Goal: Complete application form

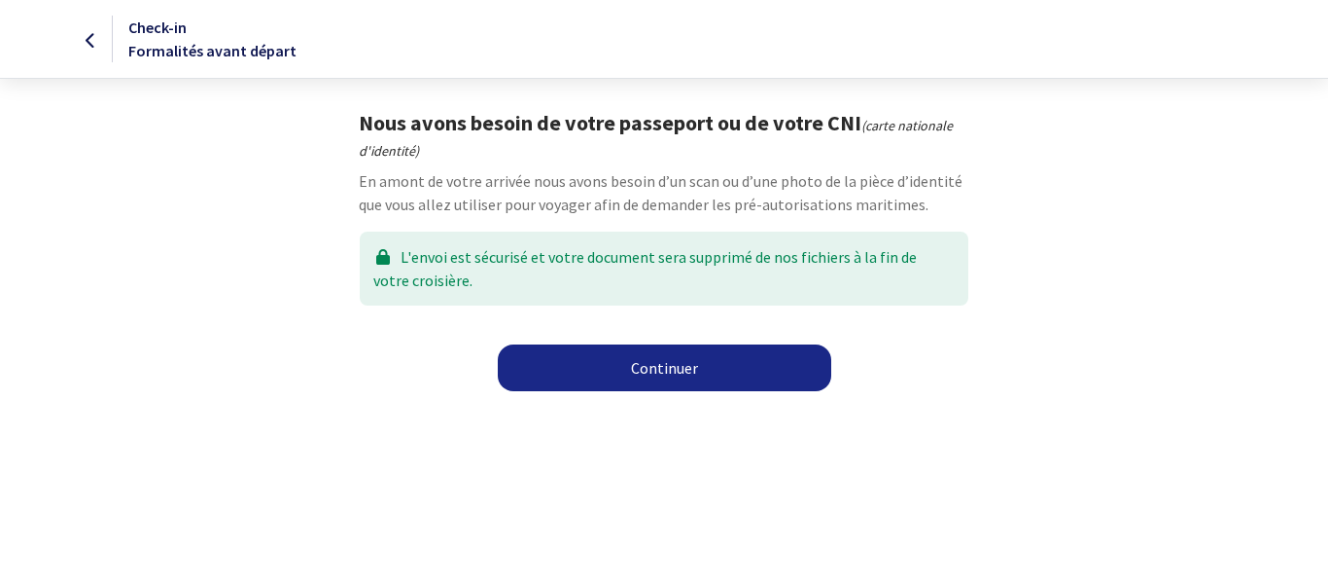
click at [658, 368] on link "Continuer" at bounding box center [665, 367] width 334 height 47
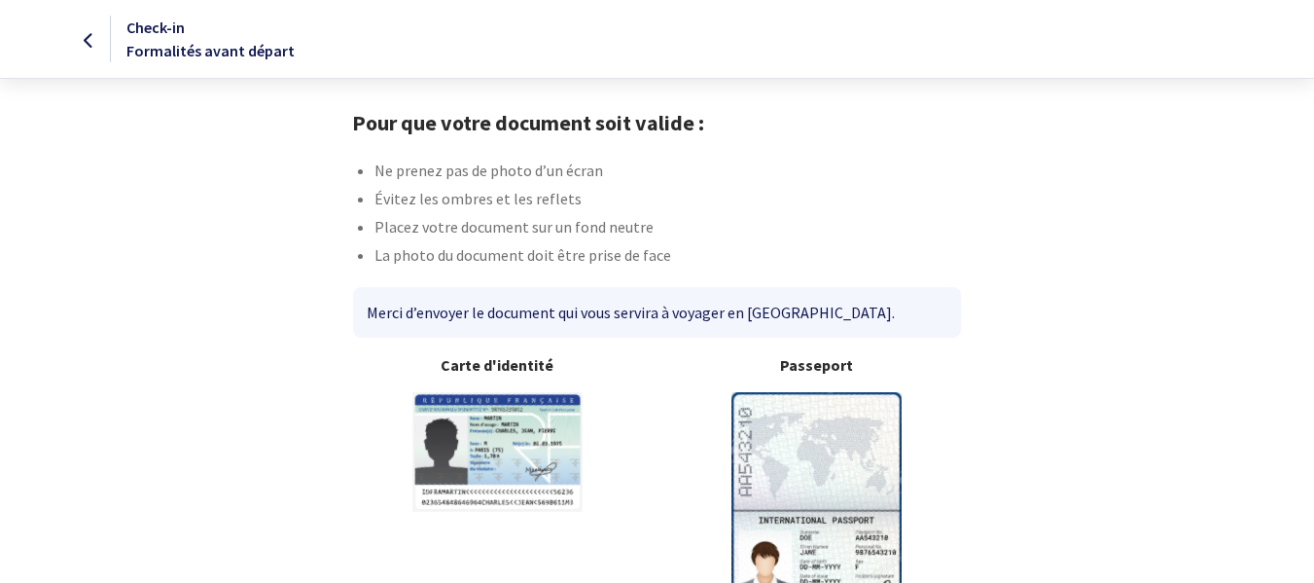
click at [651, 574] on div "Carte d'identité" at bounding box center [497, 490] width 320 height 275
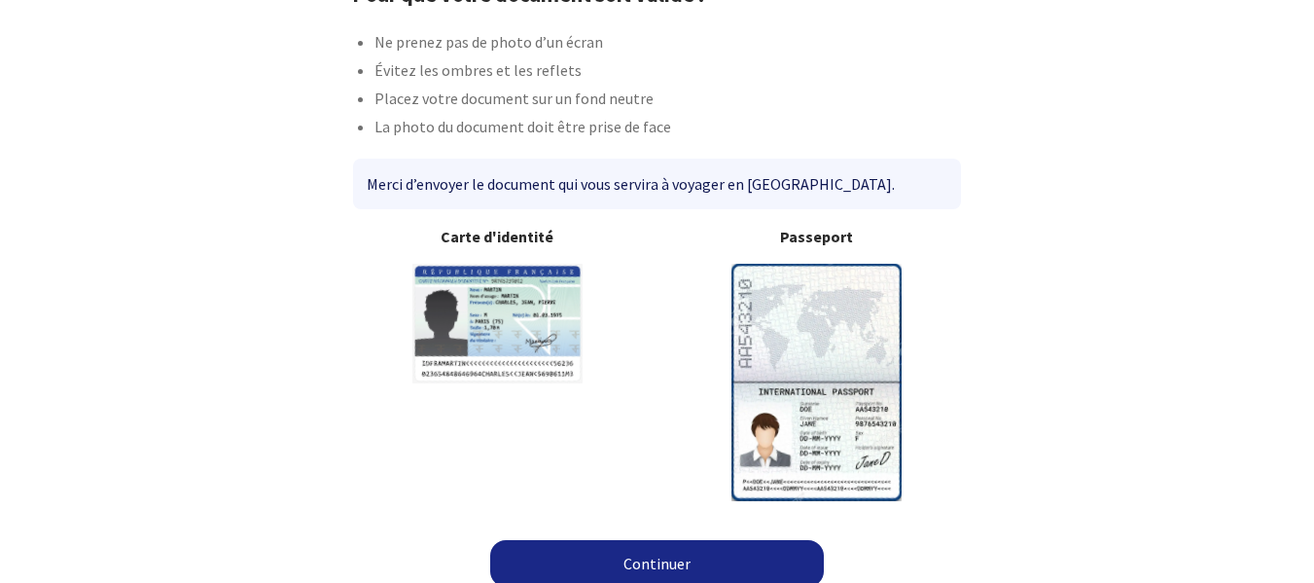
scroll to position [144, 0]
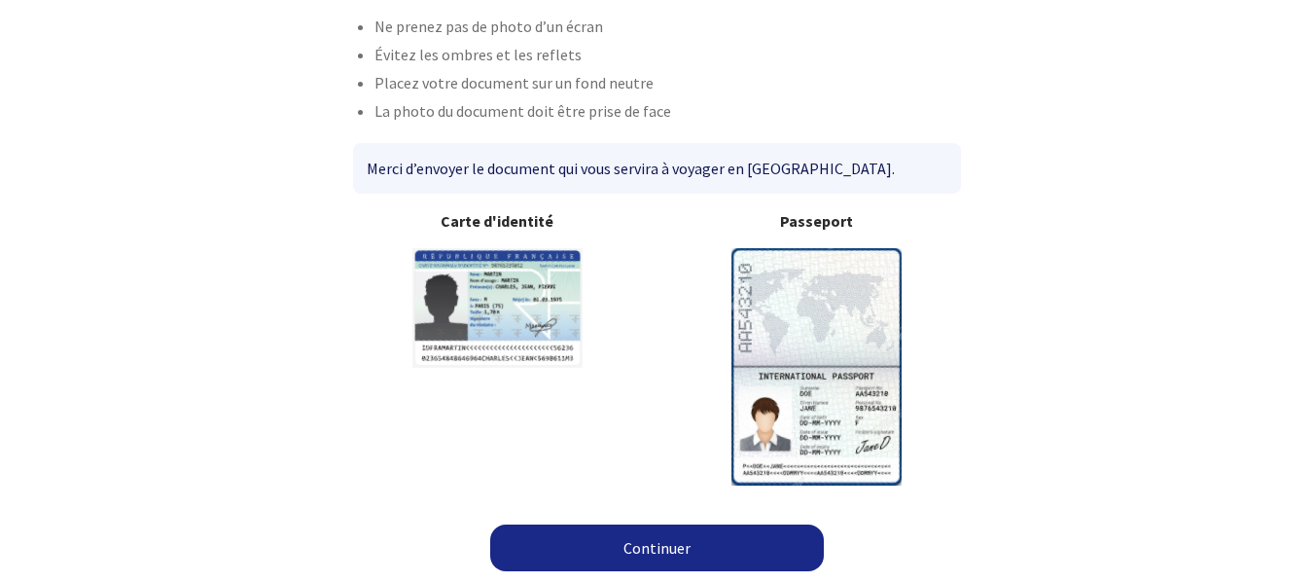
click at [663, 550] on link "Continuer" at bounding box center [657, 547] width 334 height 47
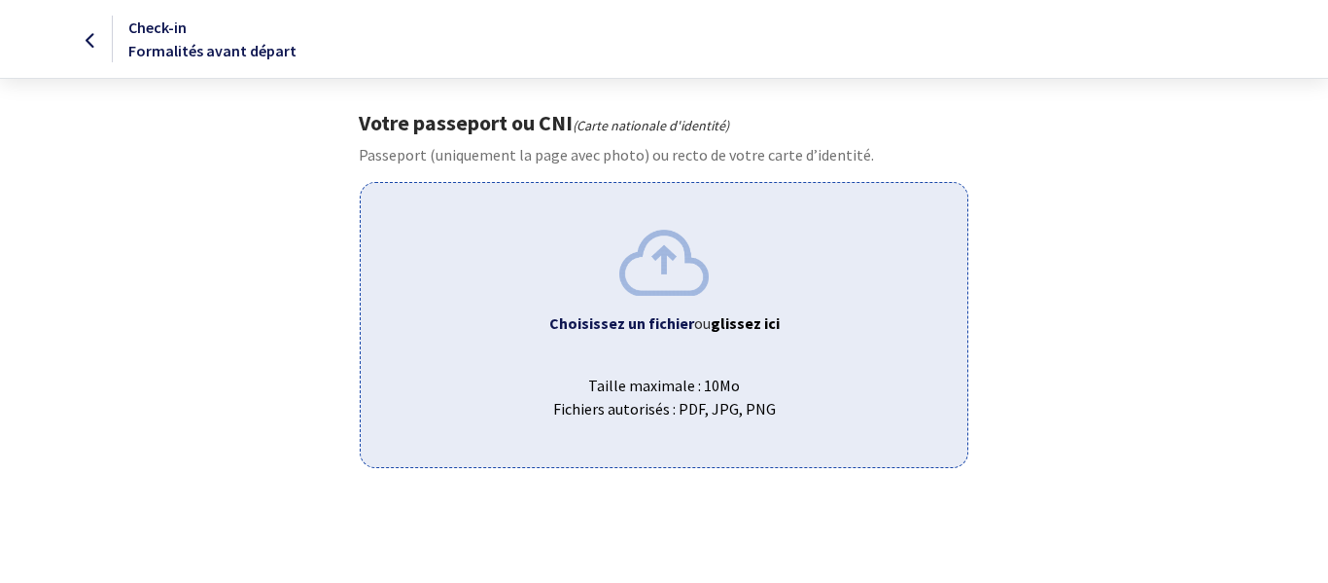
click at [1077, 142] on div "Votre passeport ou CNI (Carte nationale d'identité) Passeport (uniquement la pa…" at bounding box center [664, 289] width 1099 height 358
click at [673, 289] on img at bounding box center [663, 262] width 89 height 65
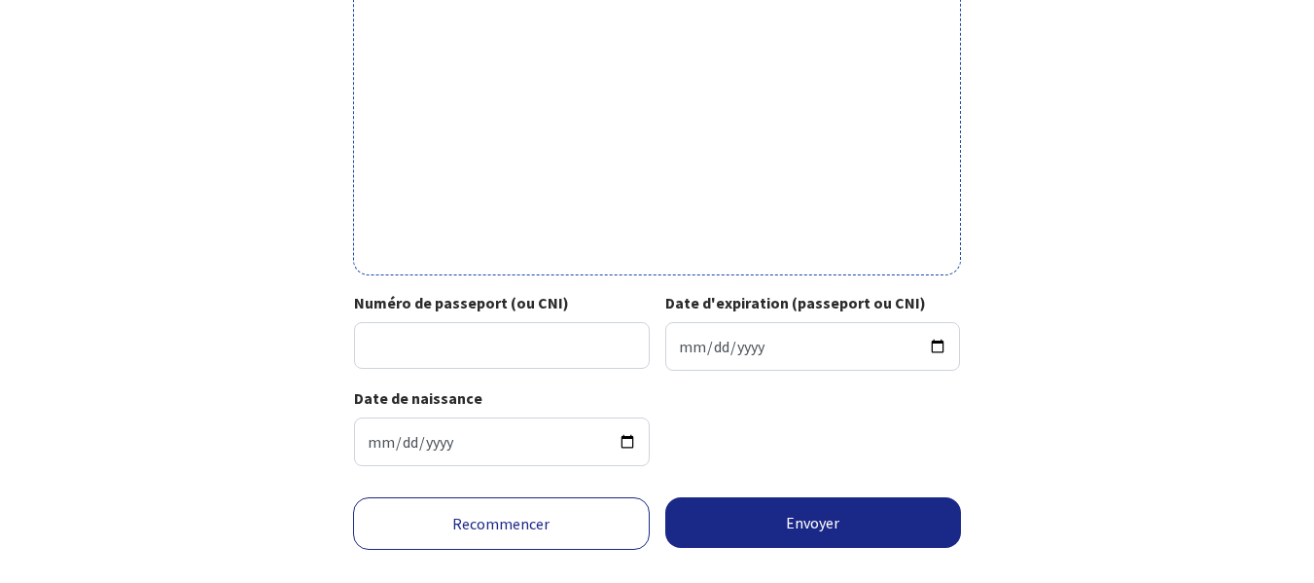
scroll to position [729, 0]
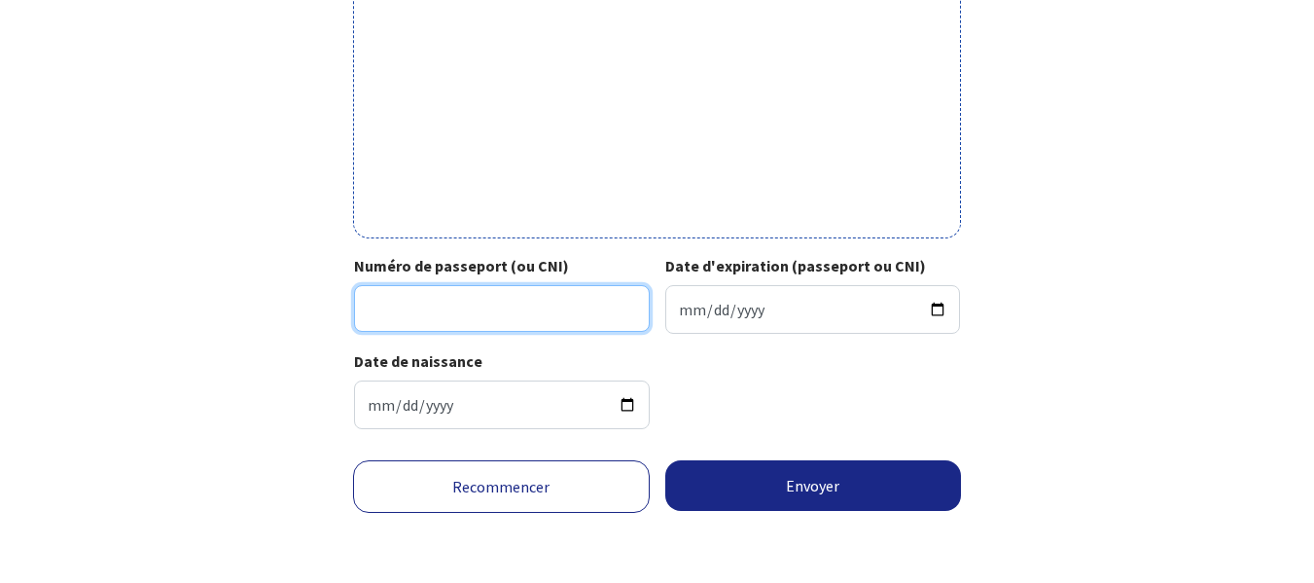
click at [437, 302] on input "Numéro de passeport (ou CNI)" at bounding box center [502, 308] width 296 height 47
type input "22HF10675"
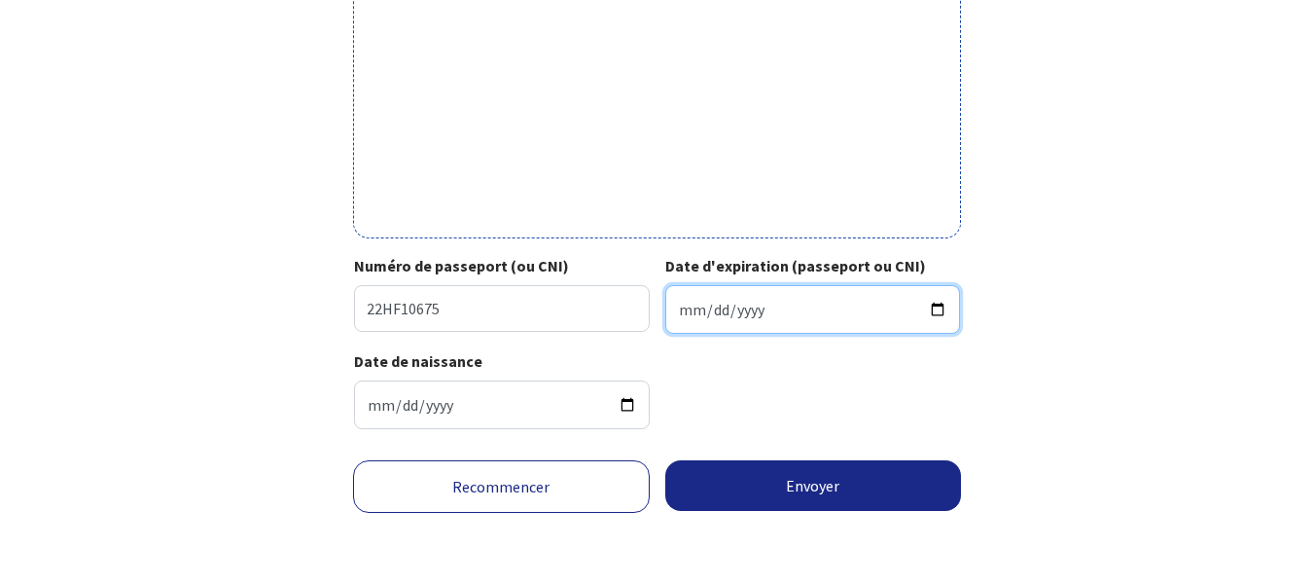
click at [713, 310] on input "Date d'expiration (passeport ou CNI)" at bounding box center [813, 309] width 296 height 49
click at [677, 312] on input "Date d'expiration (passeport ou CNI)" at bounding box center [813, 309] width 296 height 49
click at [681, 308] on input "Date d'expiration (passeport ou CNI)" at bounding box center [813, 309] width 296 height 49
type input "2032-10-14"
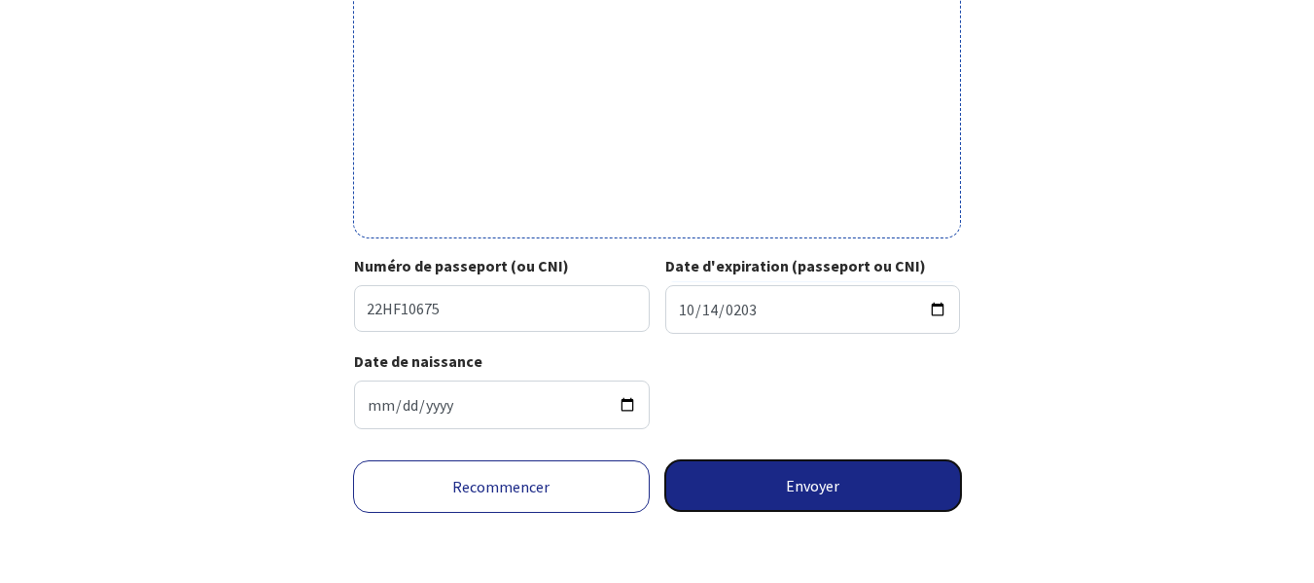
click at [867, 480] on button "Envoyer" at bounding box center [813, 485] width 297 height 51
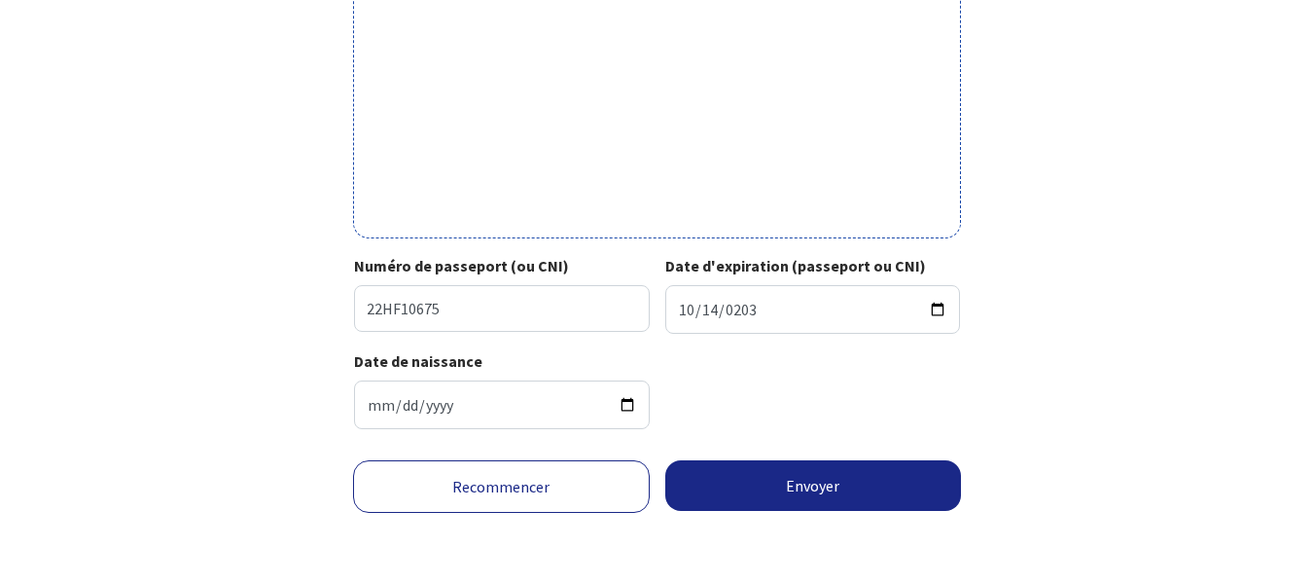
scroll to position [700, 0]
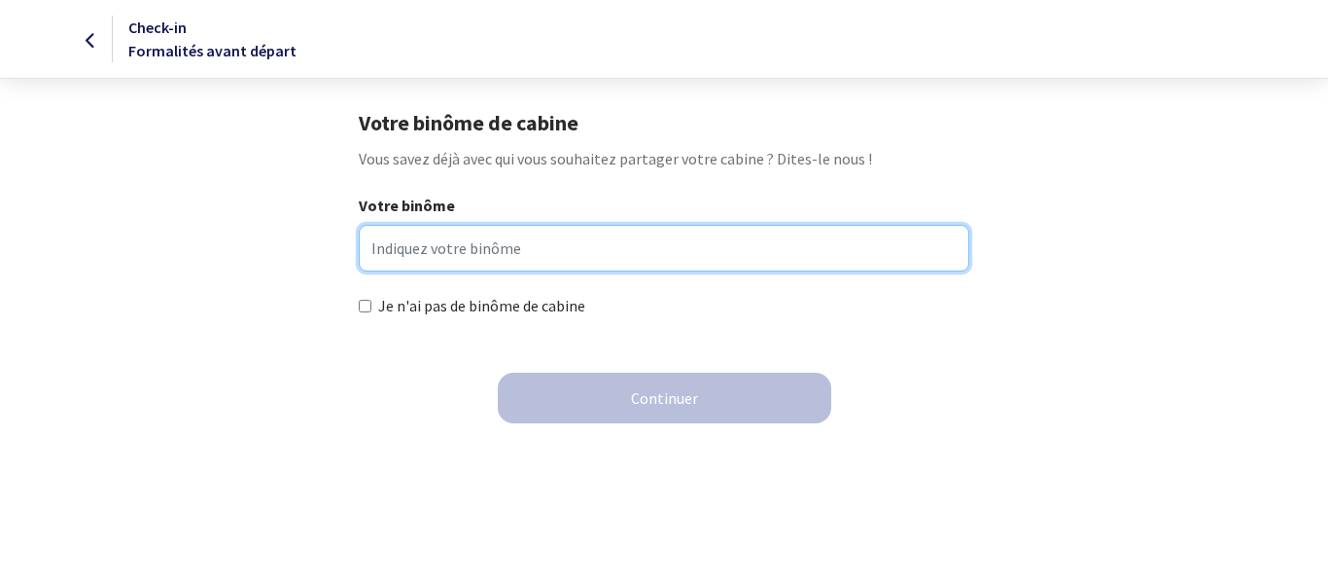
click at [502, 246] on input "Votre binôme" at bounding box center [664, 248] width 610 height 47
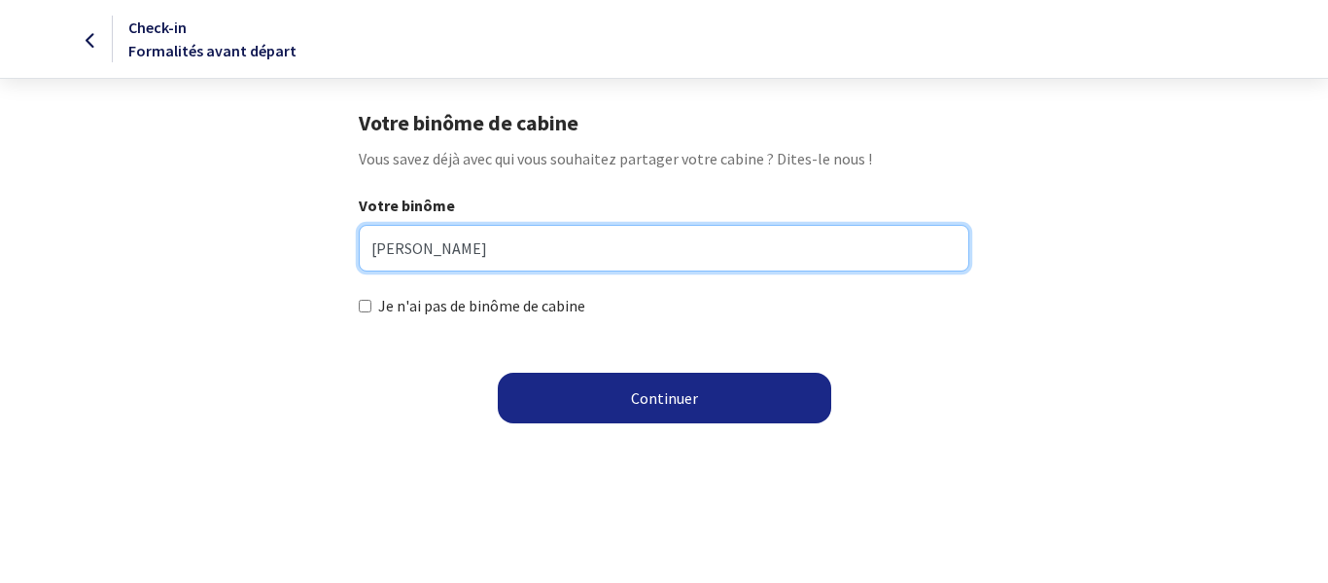
click at [379, 247] on input "[PERSON_NAME]" at bounding box center [664, 248] width 610 height 47
type input "[PERSON_NAME]"
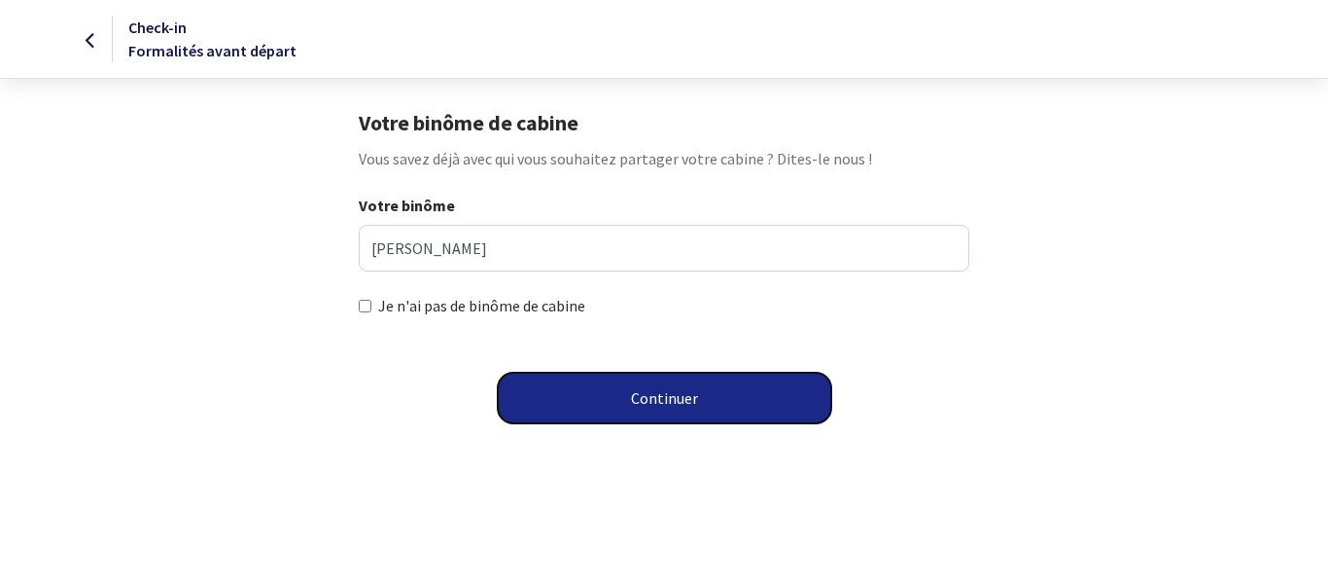
click at [688, 394] on button "Continuer" at bounding box center [665, 397] width 334 height 51
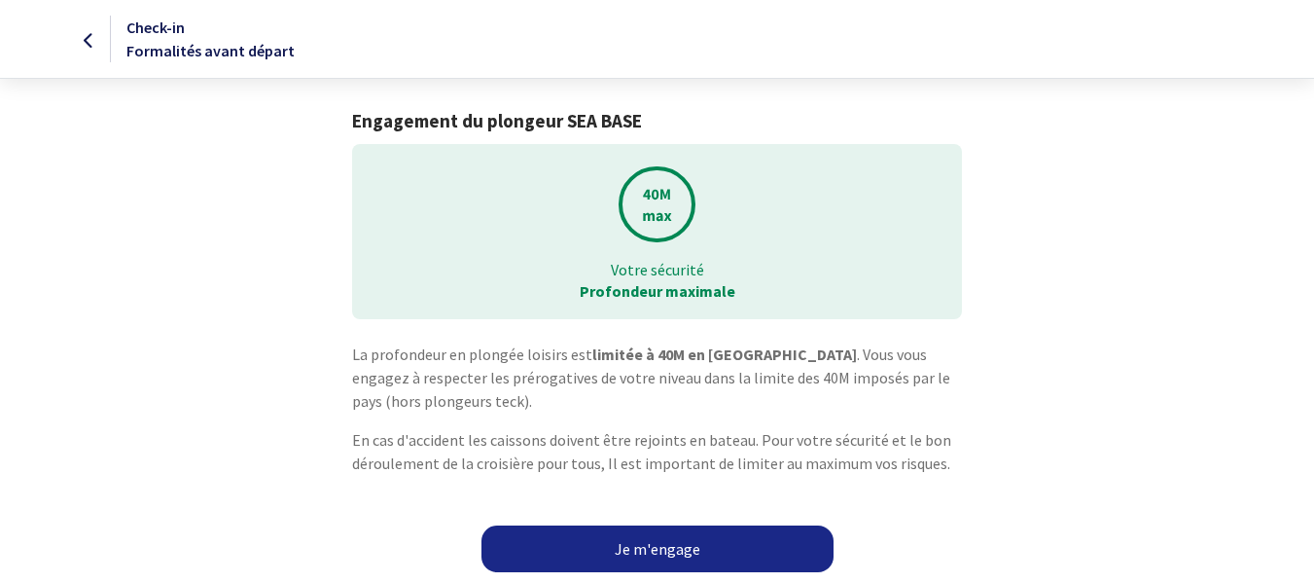
click at [654, 553] on link "Je m'engage" at bounding box center [657, 548] width 352 height 47
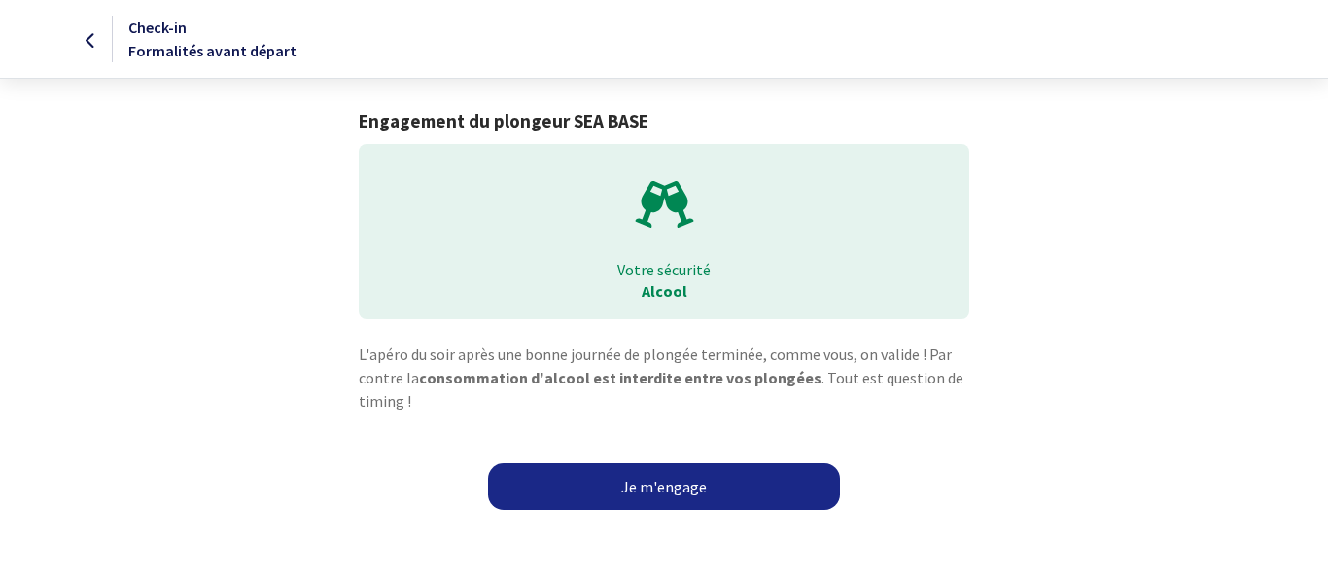
click at [666, 485] on link "Je m'engage" at bounding box center [664, 486] width 352 height 47
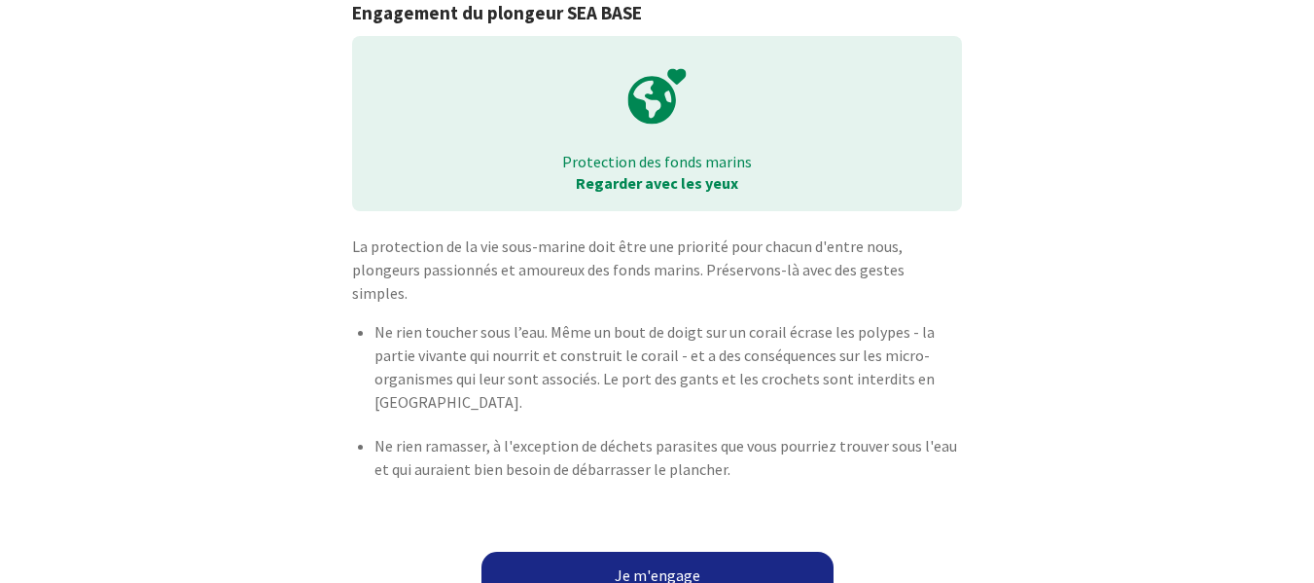
scroll to position [112, 0]
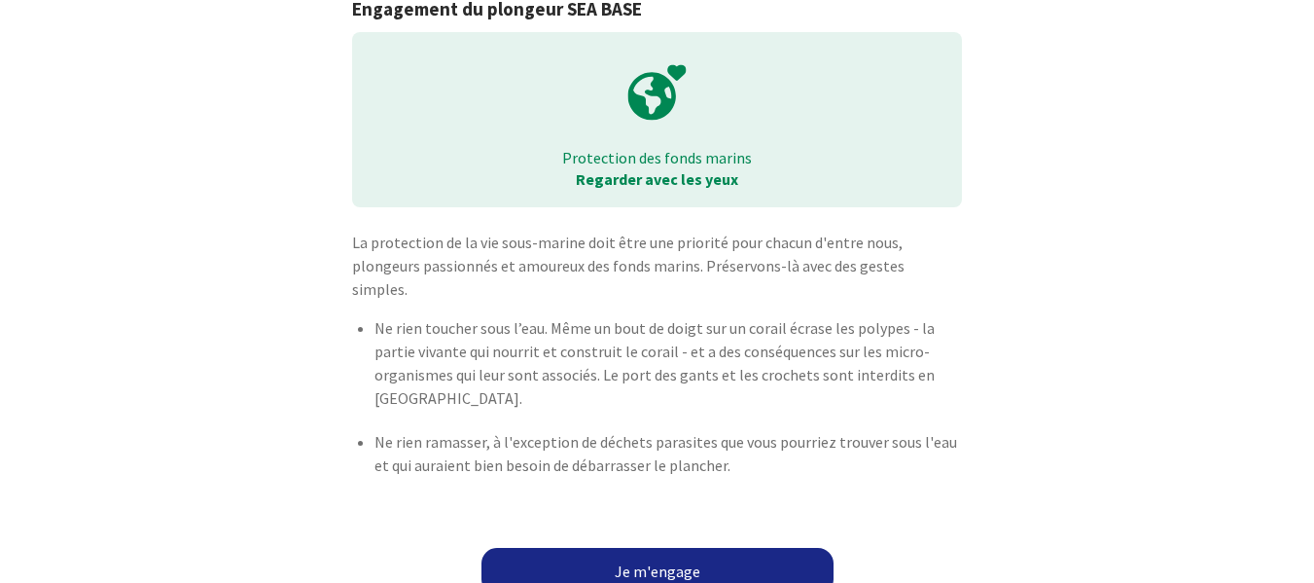
click at [687, 548] on link "Je m'engage" at bounding box center [657, 571] width 352 height 47
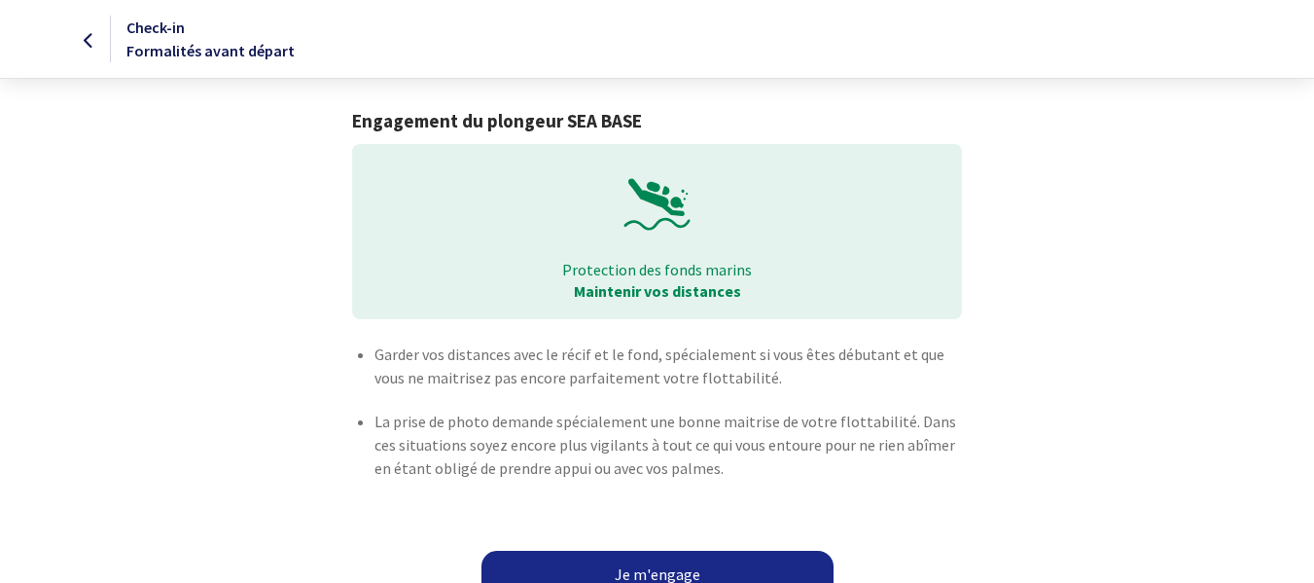
scroll to position [26, 0]
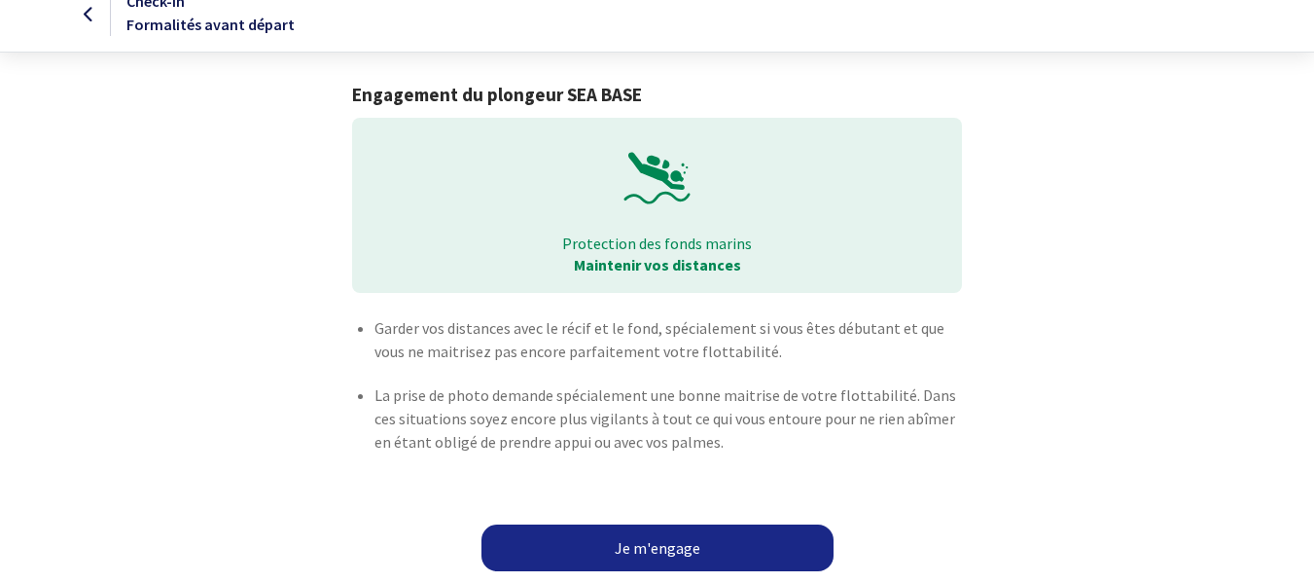
click at [660, 543] on link "Je m'engage" at bounding box center [657, 547] width 352 height 47
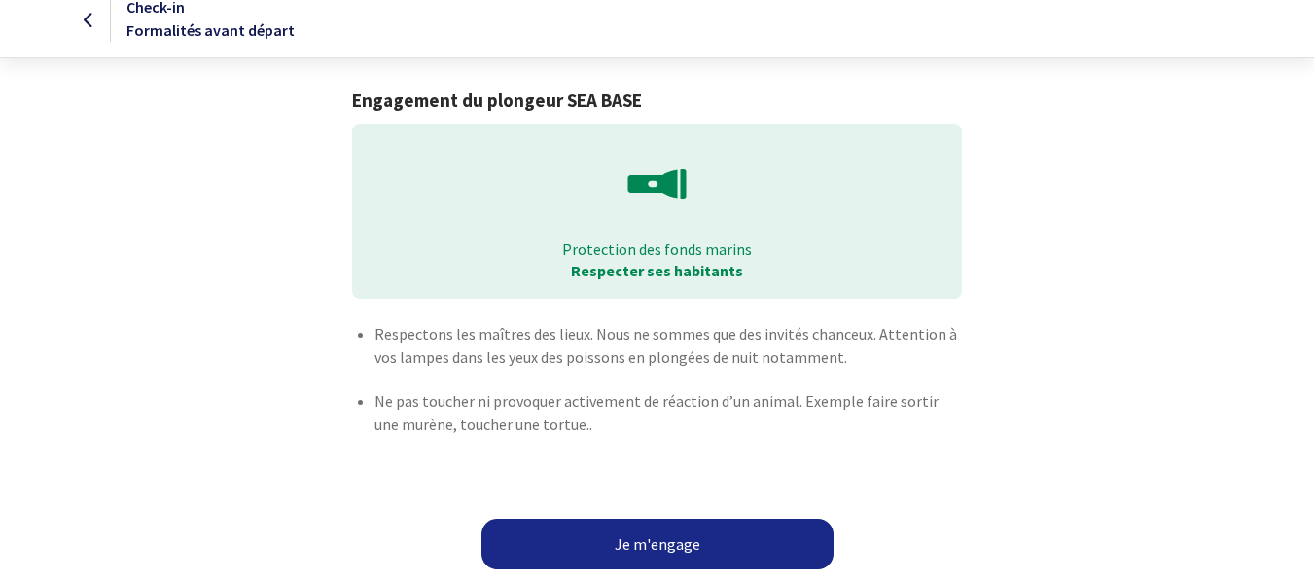
scroll to position [30, 0]
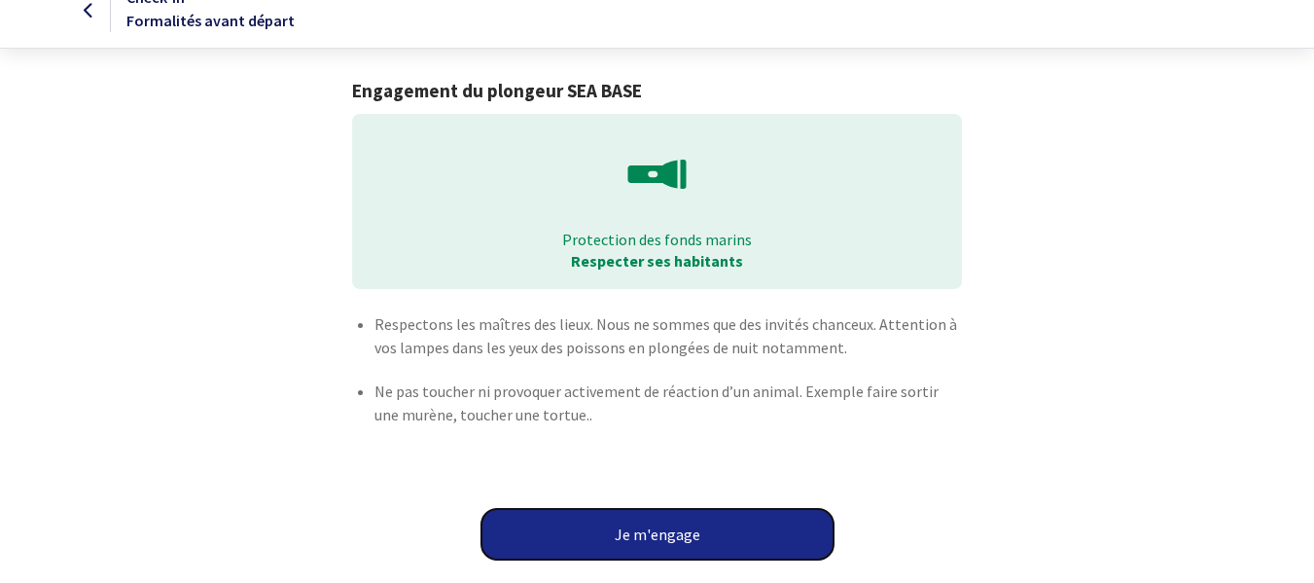
click at [682, 530] on button "Je m'engage" at bounding box center [657, 534] width 352 height 51
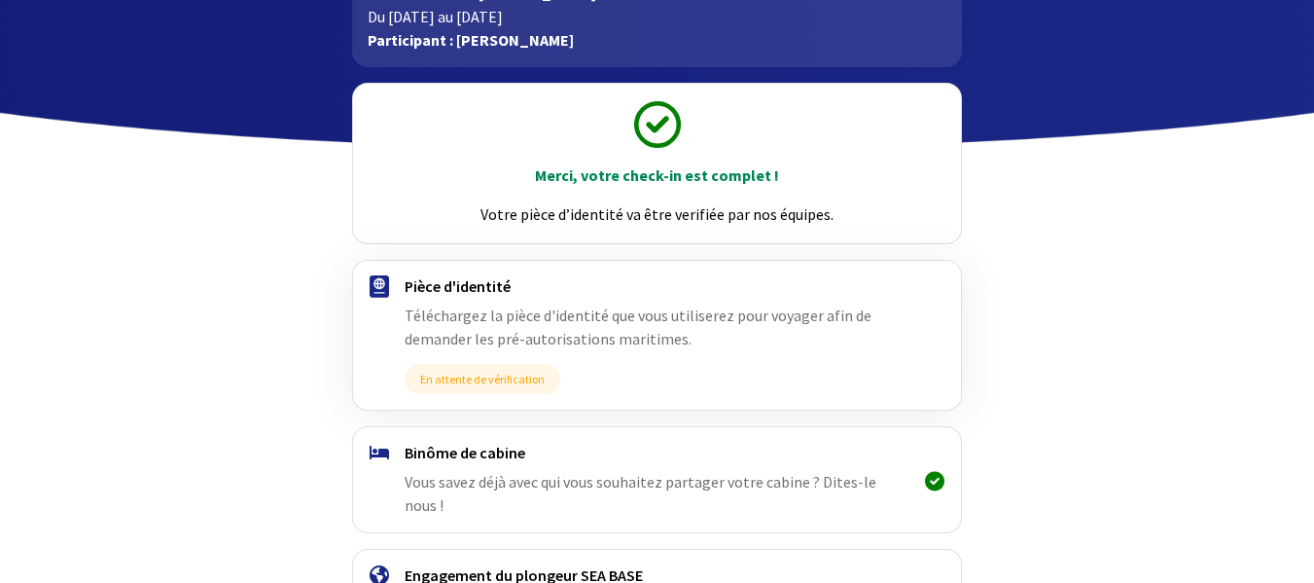
scroll to position [301, 0]
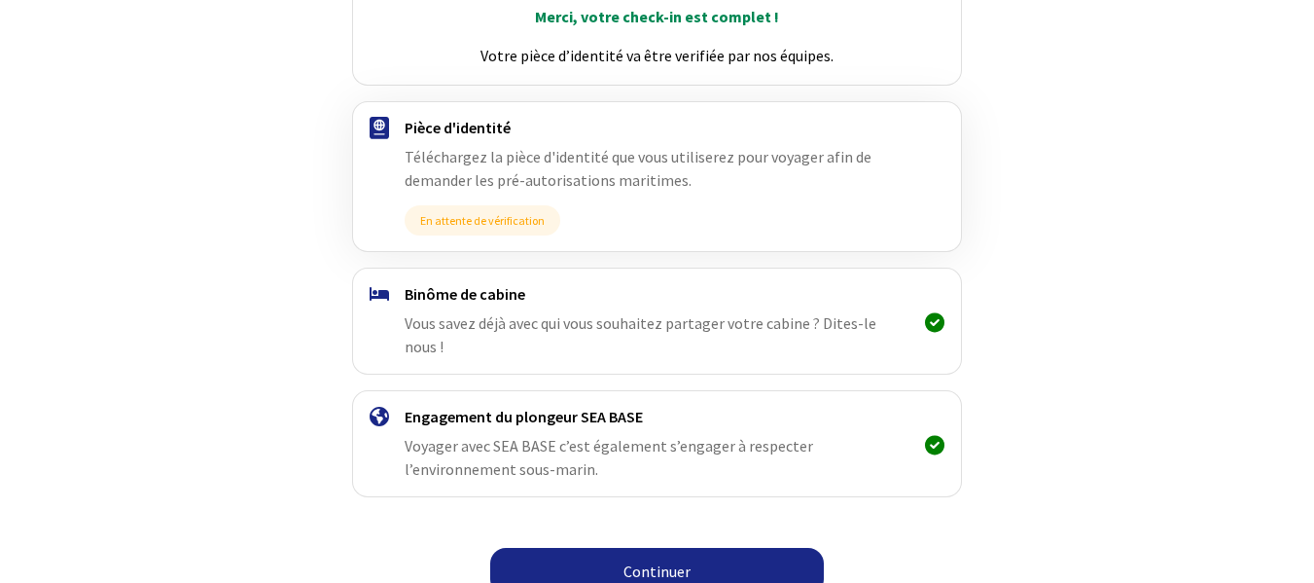
click at [679, 548] on link "Continuer" at bounding box center [657, 571] width 334 height 47
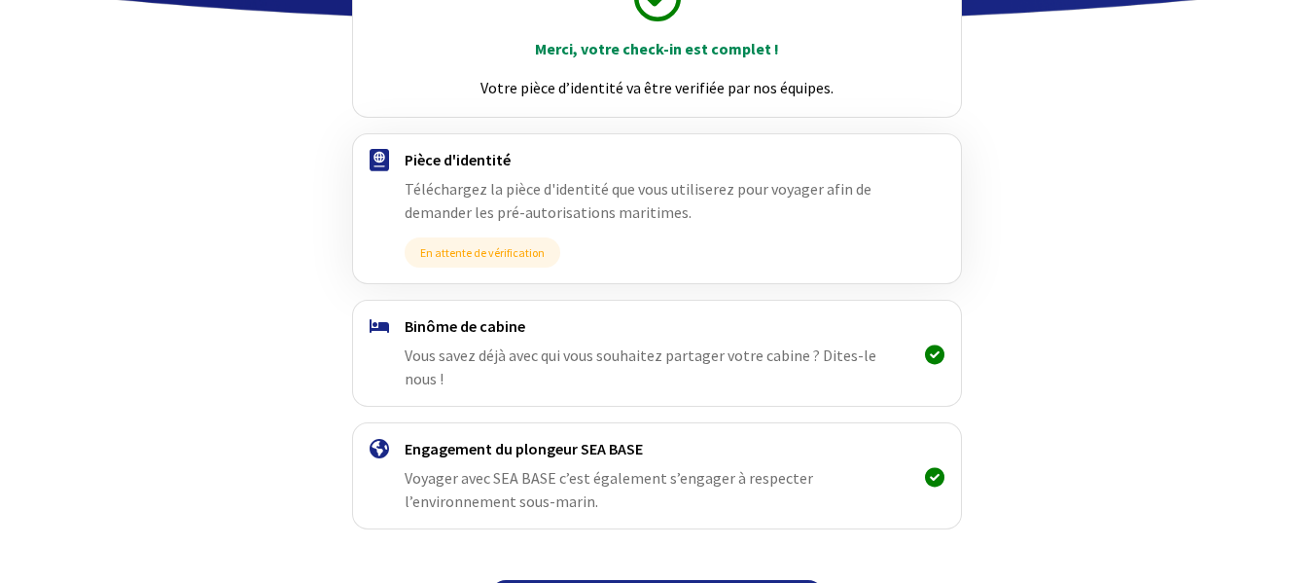
scroll to position [301, 0]
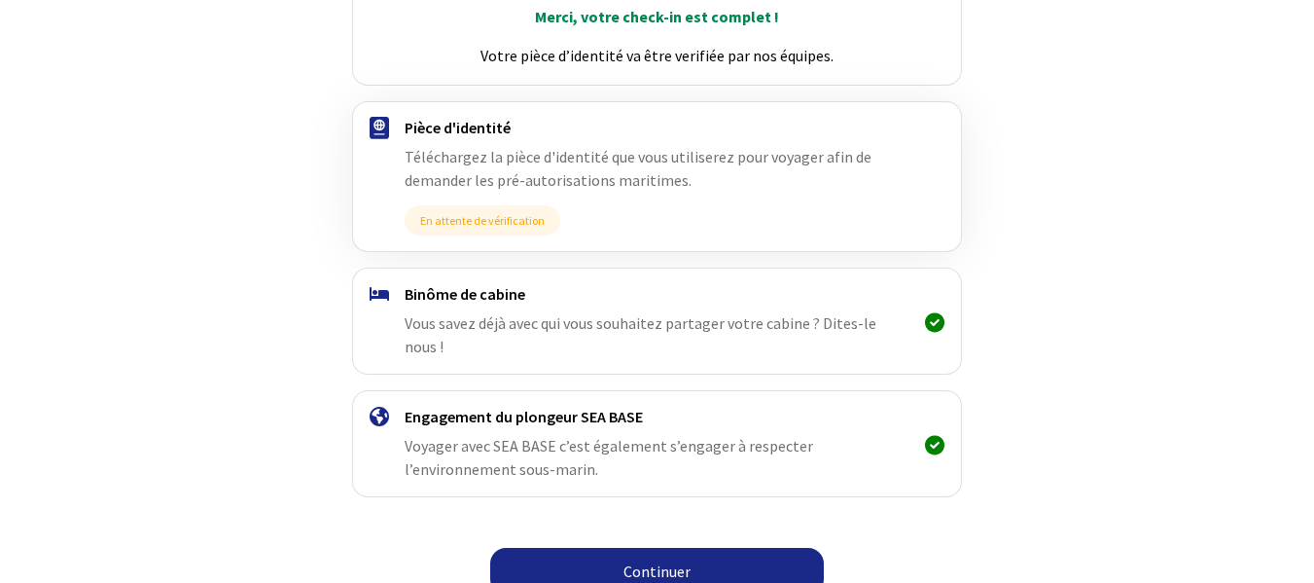
click at [689, 548] on link "Continuer" at bounding box center [657, 571] width 334 height 47
